Goal: Task Accomplishment & Management: Complete application form

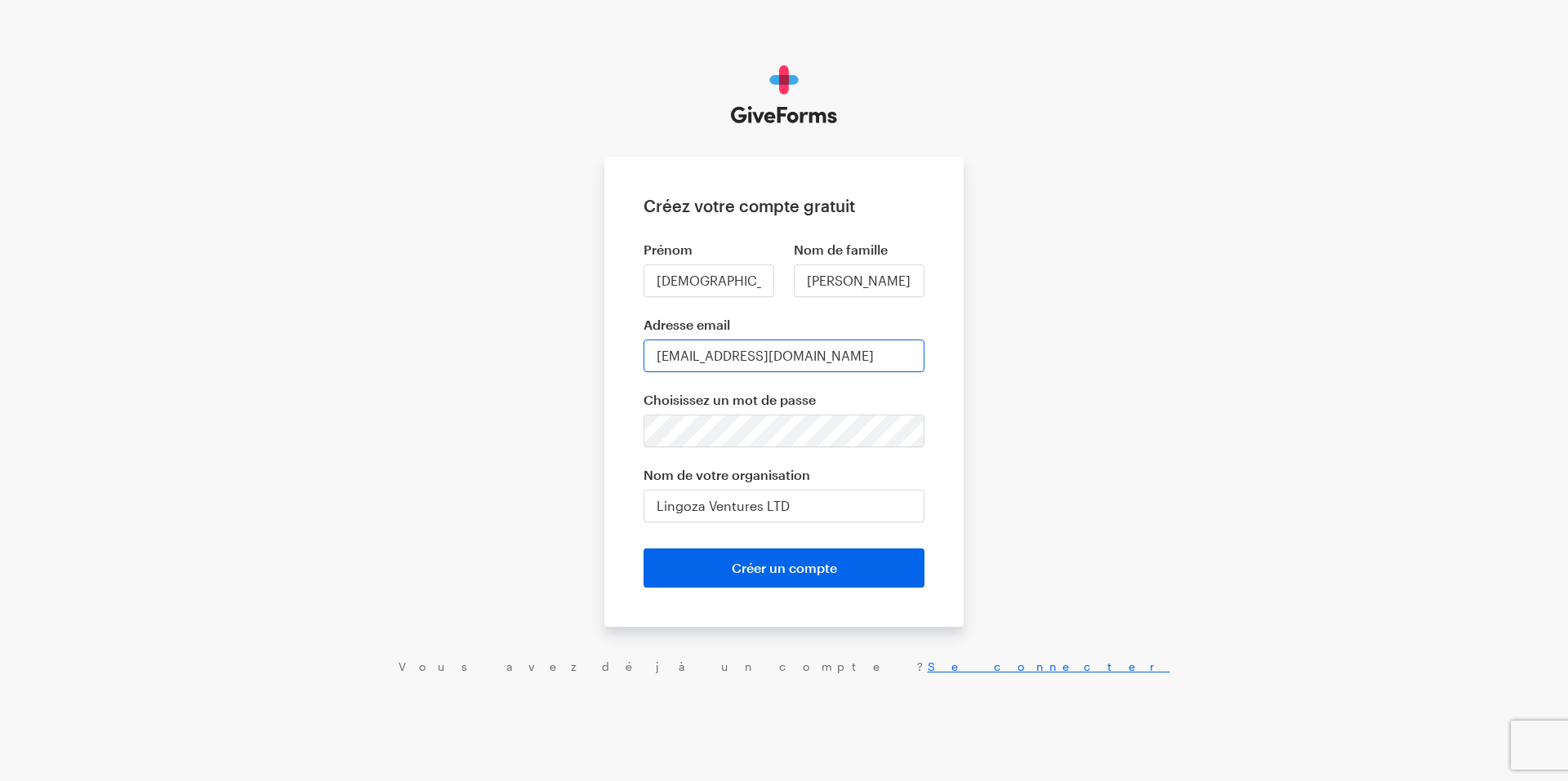
click at [671, 359] on input "ceo@lingozaventures.com" at bounding box center [784, 356] width 281 height 33
type input "do@lingozaventures.com"
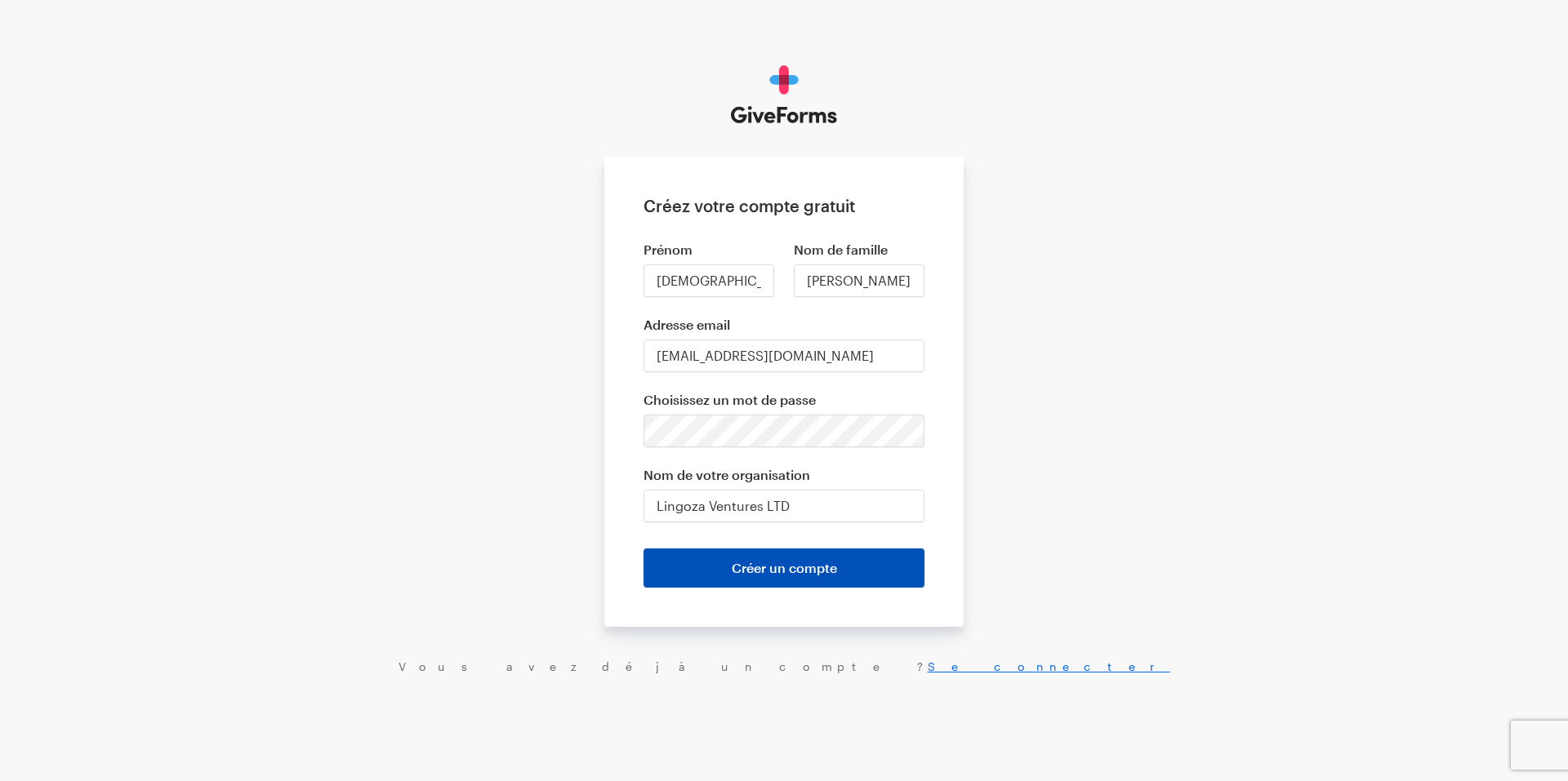
click at [779, 572] on font "Créer un compte" at bounding box center [784, 567] width 106 height 15
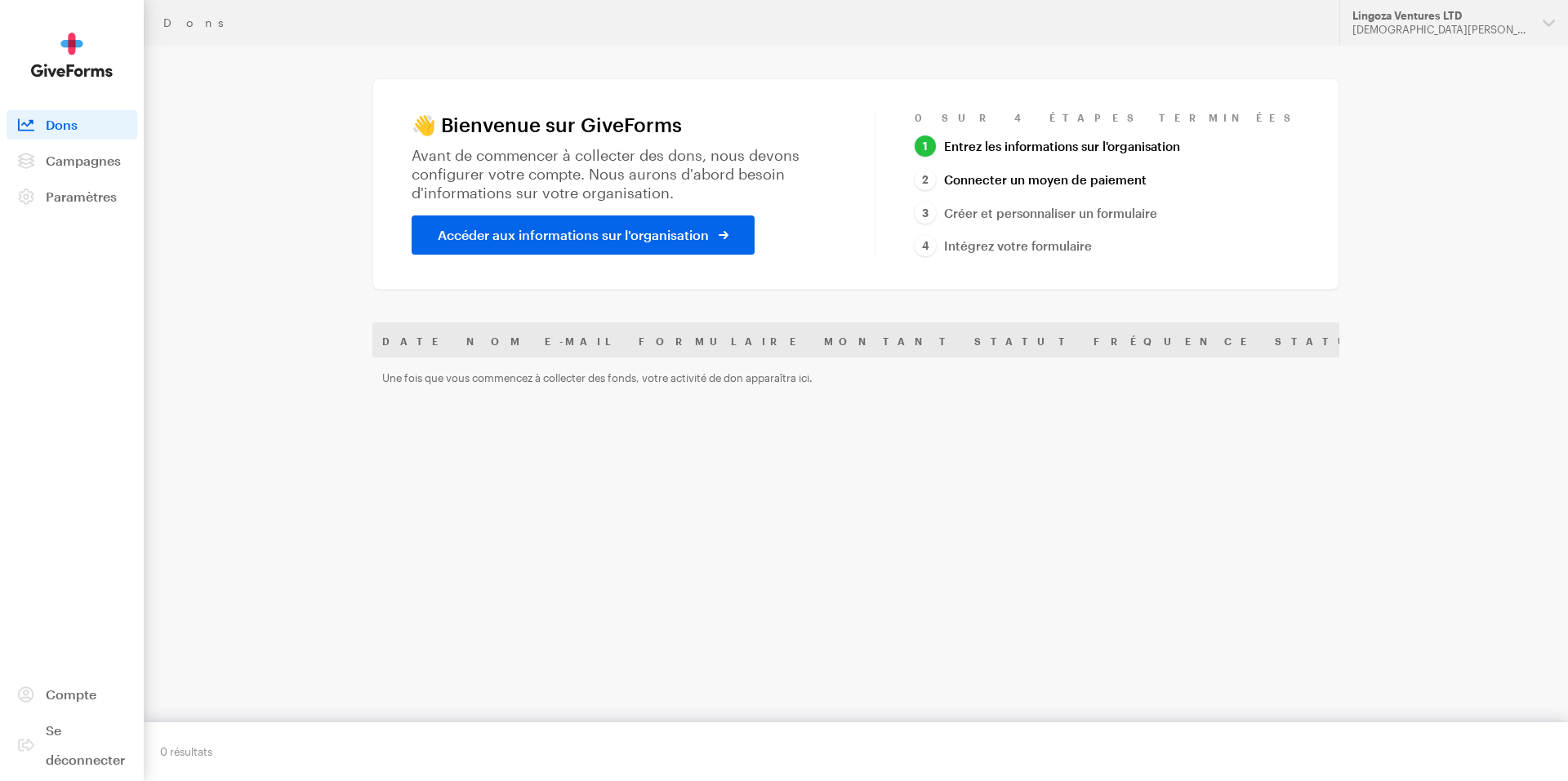
click at [1057, 181] on font "Connecter un moyen de paiement" at bounding box center [1045, 179] width 202 height 15
click at [1087, 213] on font "Créer et personnaliser un formulaire" at bounding box center [1050, 213] width 213 height 15
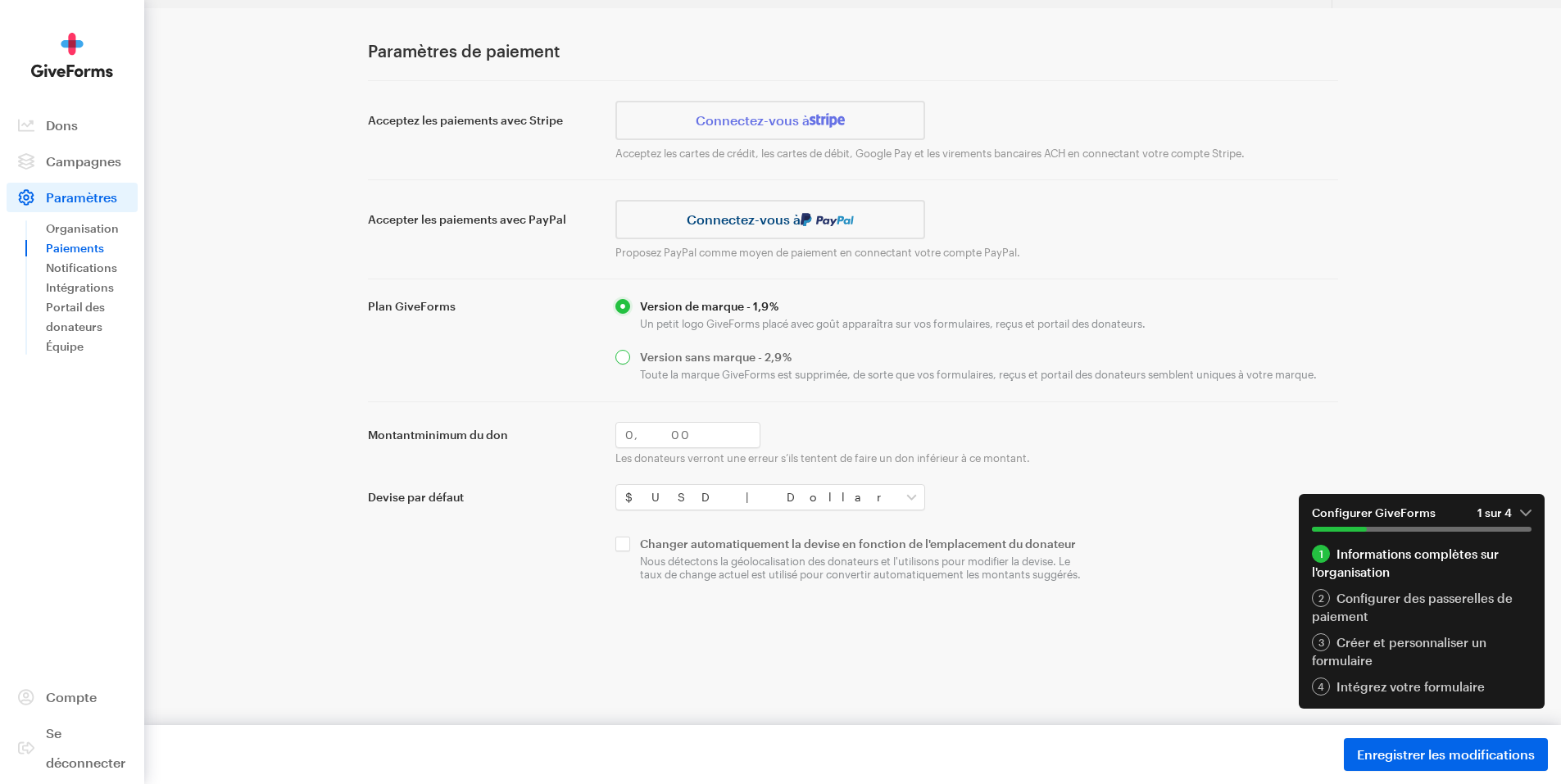
scroll to position [38, 0]
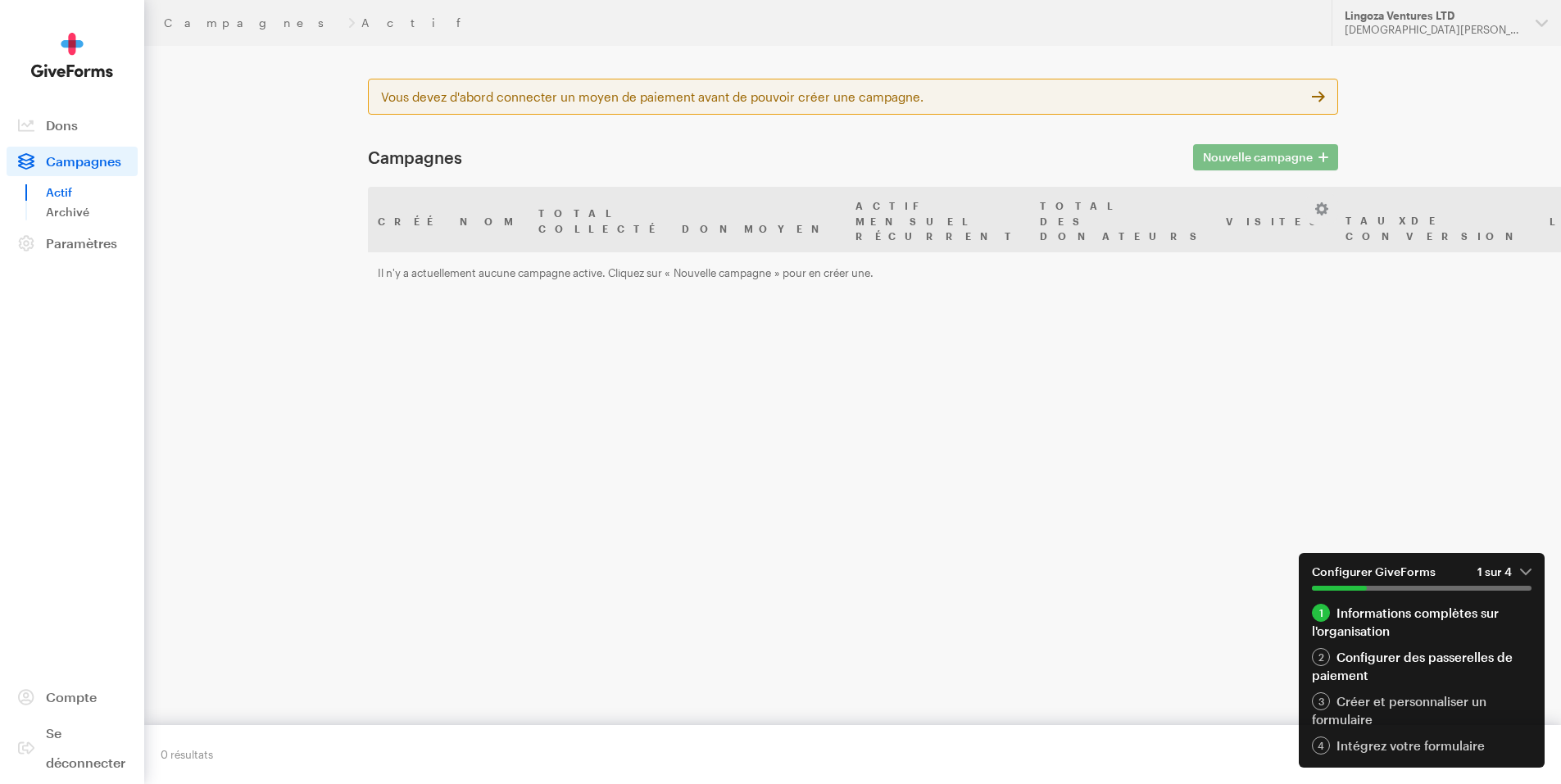
click at [1350, 669] on font "Configurer des passerelles de paiement" at bounding box center [1411, 666] width 200 height 33
click at [306, 311] on main "Vous devez d'abord connecter un moyen de paiement avant de pouvoir créer une ca…" at bounding box center [780, 427] width 1180 height 764
click at [79, 76] on img at bounding box center [72, 55] width 82 height 45
